Goal: Task Accomplishment & Management: Manage account settings

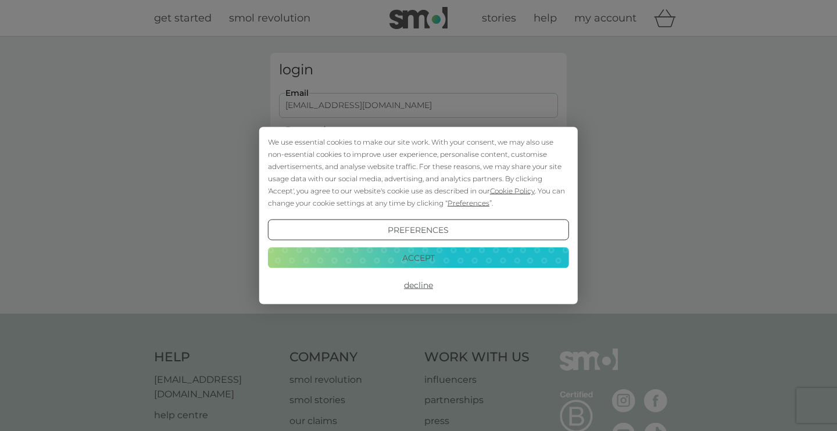
click at [504, 253] on button "Accept" at bounding box center [418, 257] width 301 height 21
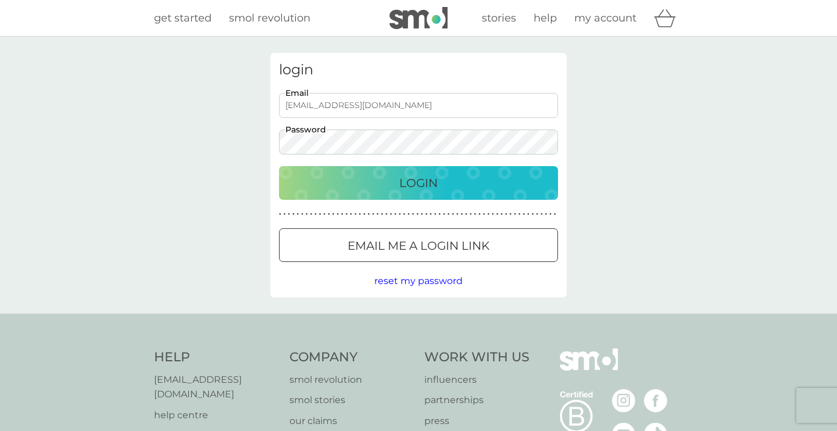
click at [449, 262] on button "Email me a login link" at bounding box center [418, 245] width 279 height 34
type input "feedthecats@btinternet.com"
click at [423, 185] on p "Login" at bounding box center [418, 183] width 38 height 19
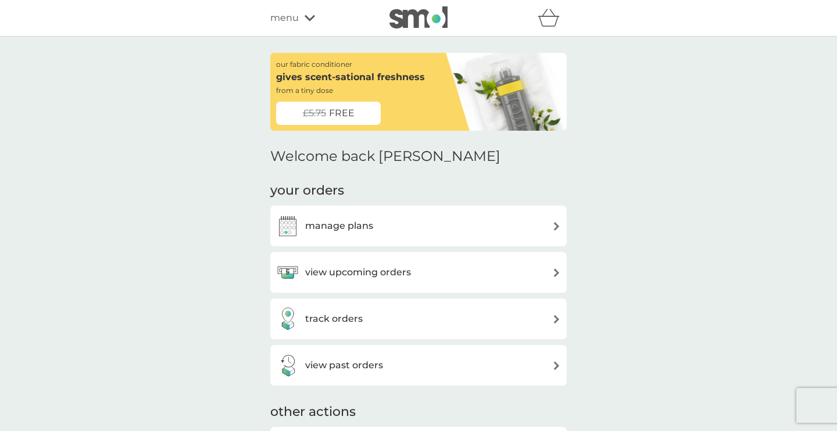
click at [555, 315] on img at bounding box center [556, 319] width 9 height 9
click at [559, 319] on img at bounding box center [556, 319] width 9 height 9
click at [557, 271] on img at bounding box center [556, 273] width 9 height 9
click at [556, 226] on img at bounding box center [556, 226] width 9 height 9
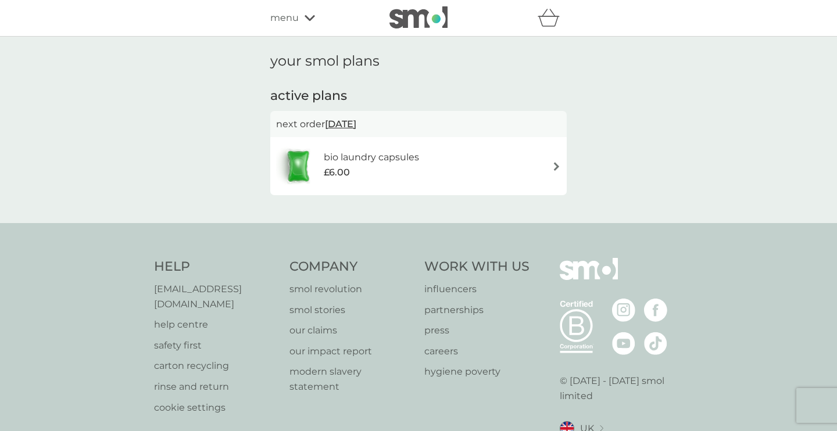
click at [556, 165] on img at bounding box center [556, 166] width 9 height 9
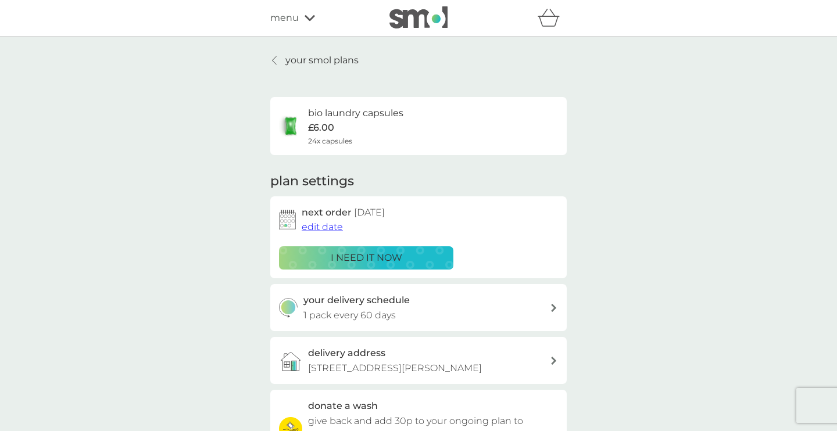
click at [428, 263] on div "i need it now" at bounding box center [366, 258] width 159 height 15
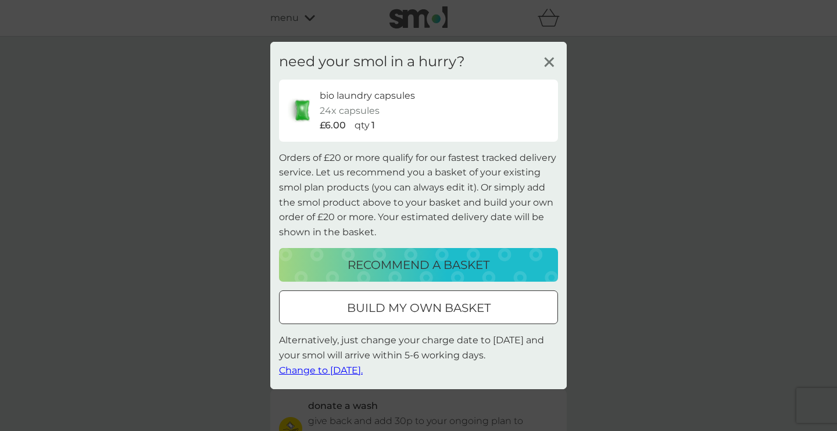
click at [363, 372] on span "Change to [DATE]." at bounding box center [321, 369] width 84 height 11
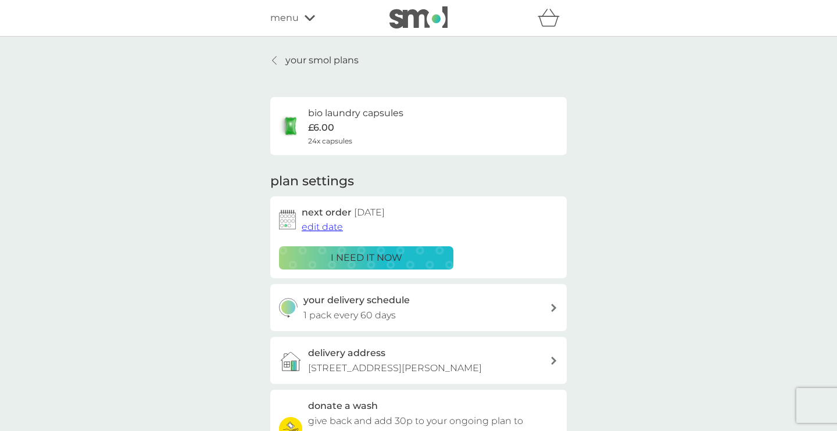
click at [553, 307] on icon at bounding box center [554, 308] width 6 height 8
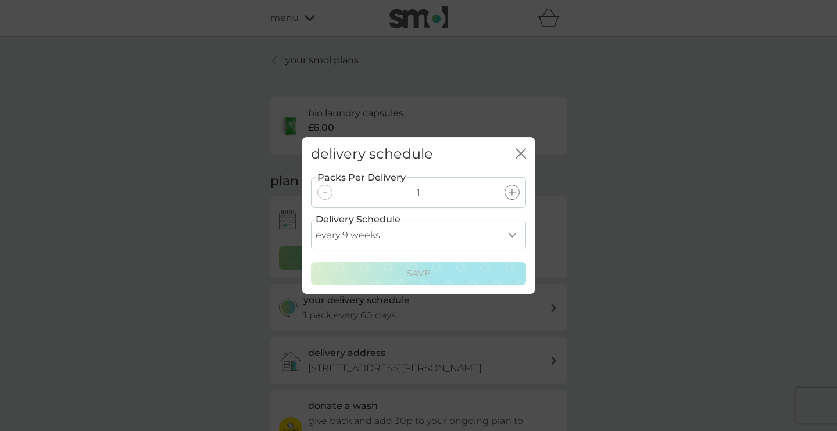
click at [511, 235] on select "every 1 week every 2 weeks every 3 weeks every 4 weeks every 5 weeks every 6 we…" at bounding box center [418, 235] width 215 height 31
select select "35"
click option "every 5 weeks" at bounding box center [0, 0] width 0 height 0
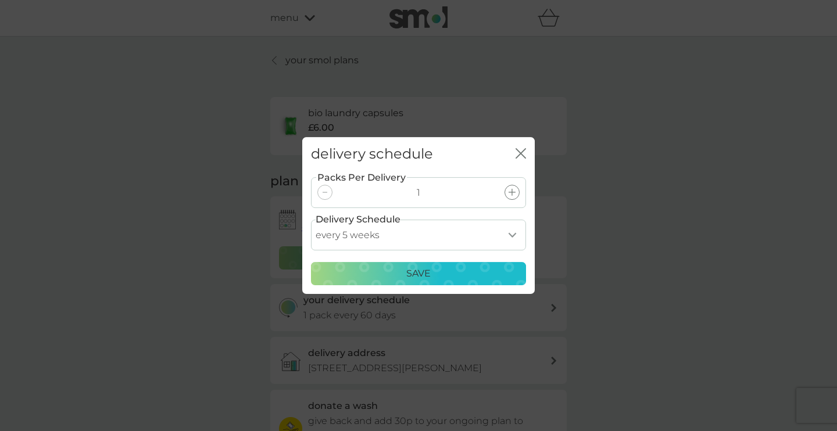
click at [470, 279] on div "Save" at bounding box center [419, 273] width 200 height 15
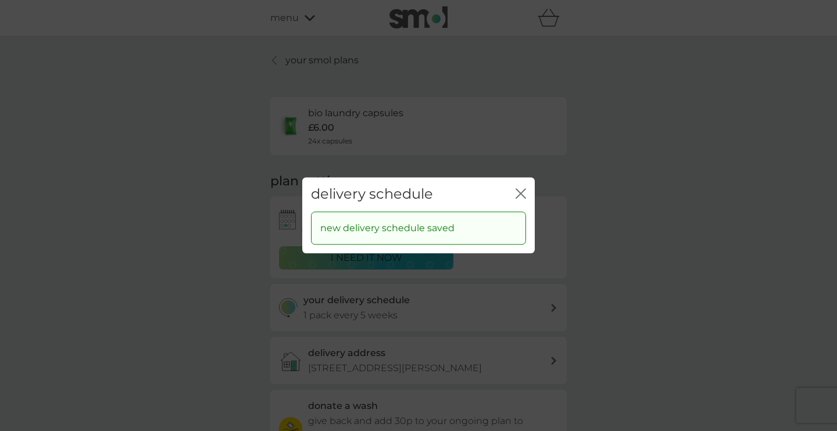
click at [521, 192] on icon "close" at bounding box center [523, 193] width 5 height 9
